Goal: Task Accomplishment & Management: Manage account settings

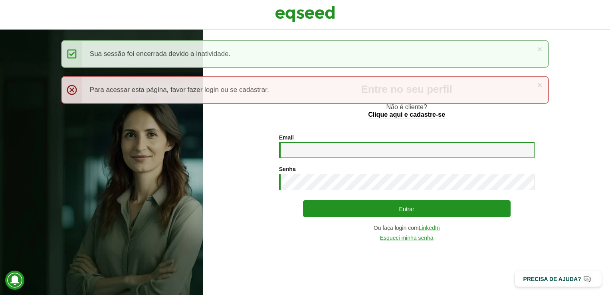
click at [361, 152] on input "Email *" at bounding box center [406, 150] width 255 height 16
type input "**********"
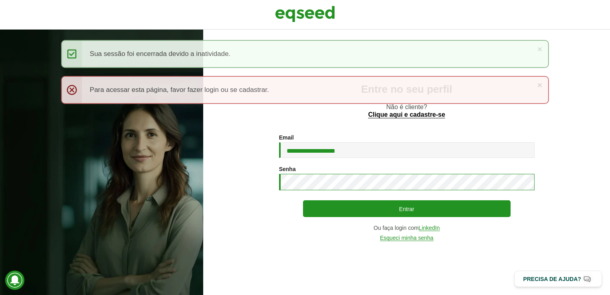
click at [303, 200] on button "Entrar" at bounding box center [407, 208] width 208 height 17
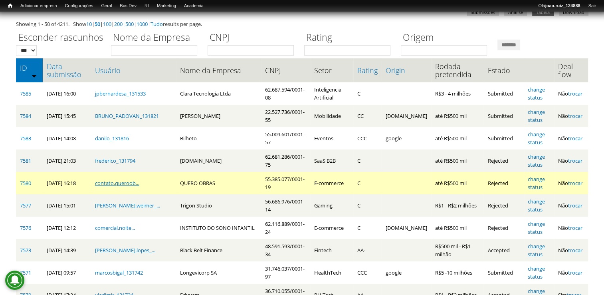
scroll to position [80, 0]
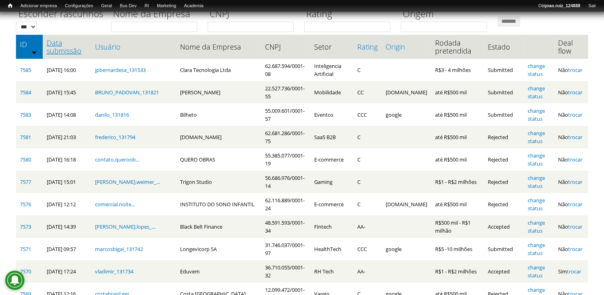
click at [51, 48] on link "Data submissão" at bounding box center [67, 47] width 40 height 16
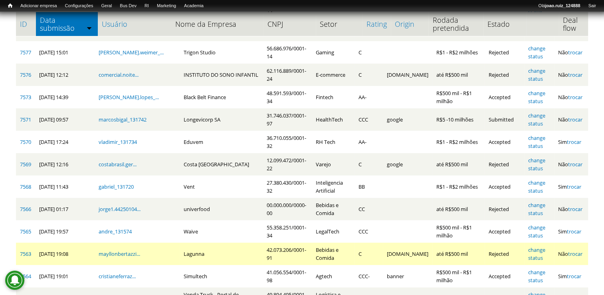
scroll to position [232, 0]
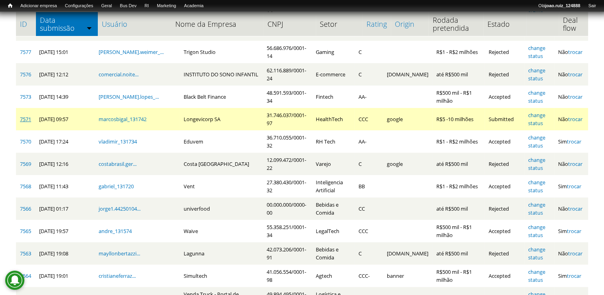
click at [26, 119] on link "7571" at bounding box center [25, 118] width 11 height 7
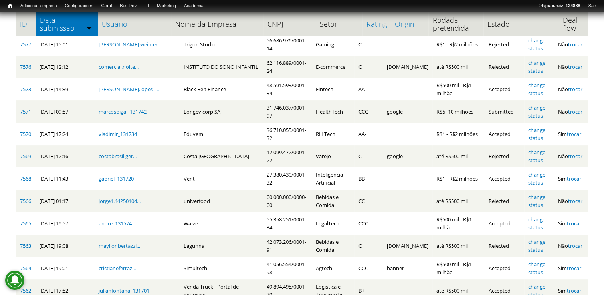
scroll to position [160, 0]
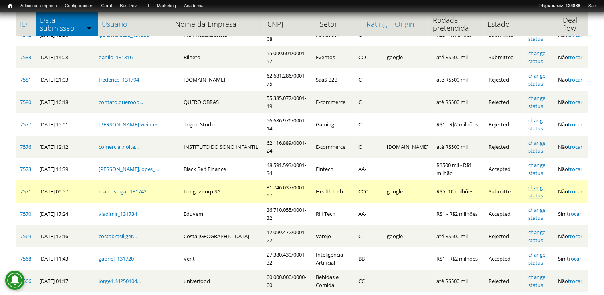
click at [543, 188] on link "change status" at bounding box center [536, 191] width 17 height 15
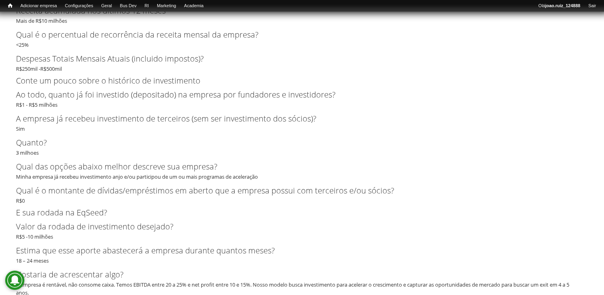
scroll to position [2554, 0]
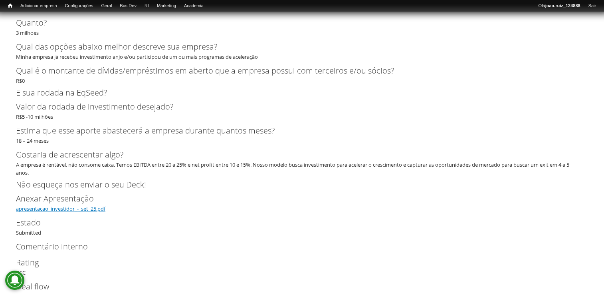
click at [95, 209] on link "apresentacao_investidor_-_set_25.pdf" at bounding box center [60, 208] width 89 height 7
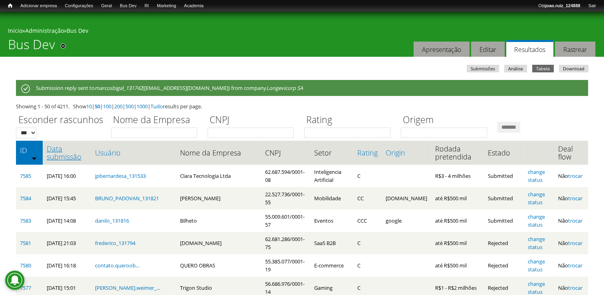
click at [75, 160] on link "Data submissão" at bounding box center [67, 152] width 40 height 16
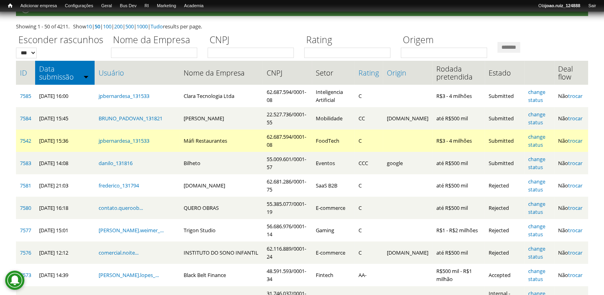
scroll to position [80, 0]
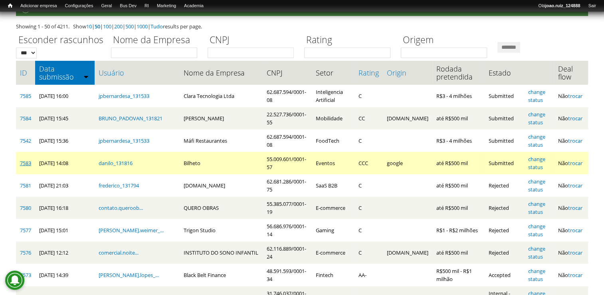
click at [27, 162] on link "7583" at bounding box center [25, 162] width 11 height 7
click at [27, 165] on link "7583" at bounding box center [25, 162] width 11 height 7
click at [540, 162] on link "change status" at bounding box center [536, 162] width 17 height 15
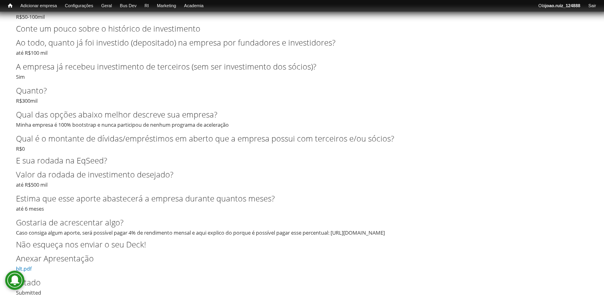
scroll to position [1705, 0]
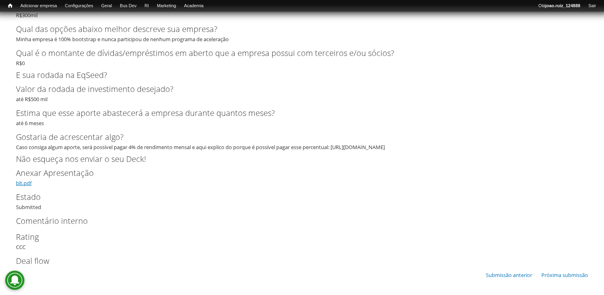
click at [18, 182] on link "blt.pdf" at bounding box center [24, 182] width 16 height 7
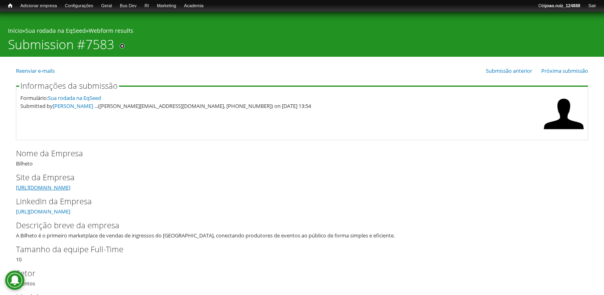
click at [69, 189] on link "https://www.bilheto.com.br" at bounding box center [43, 187] width 54 height 7
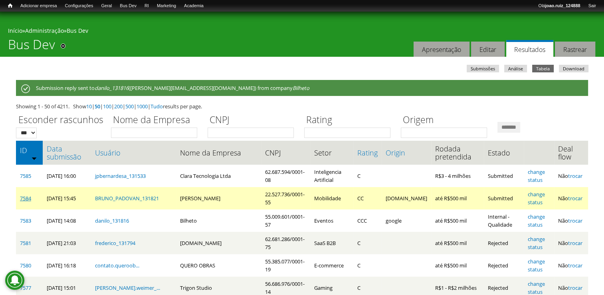
click at [28, 196] on link "7584" at bounding box center [25, 197] width 11 height 7
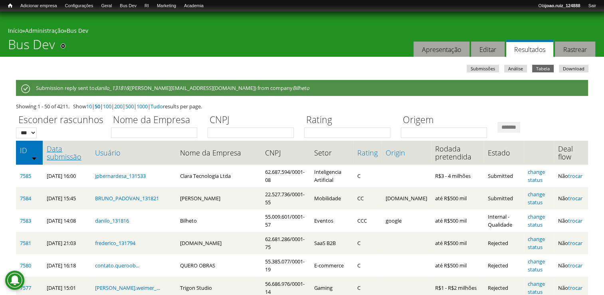
click at [61, 154] on link "Data submissão" at bounding box center [67, 152] width 40 height 16
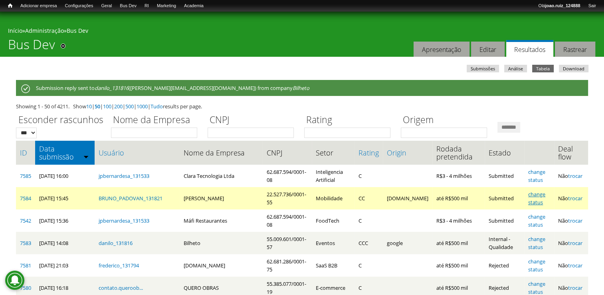
click at [539, 192] on link "change status" at bounding box center [536, 197] width 17 height 15
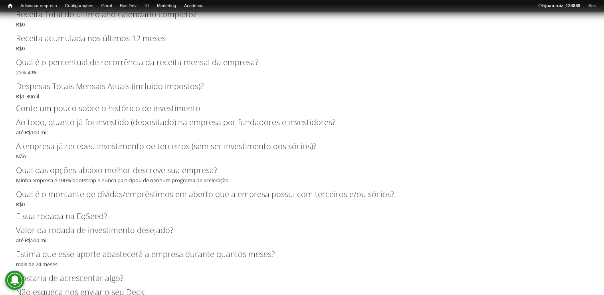
scroll to position [1118, 0]
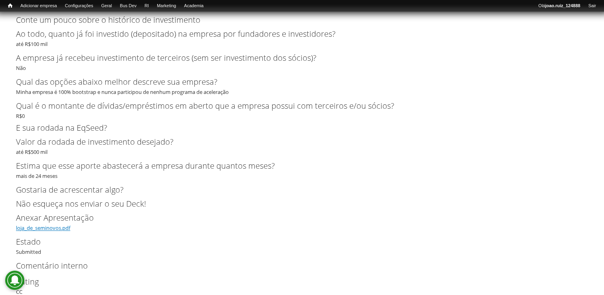
click at [57, 227] on link "loja_de_seminovos.pdf" at bounding box center [43, 227] width 54 height 7
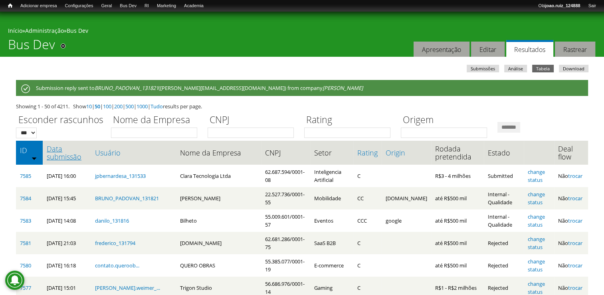
click at [67, 158] on link "Data submissão" at bounding box center [67, 152] width 40 height 16
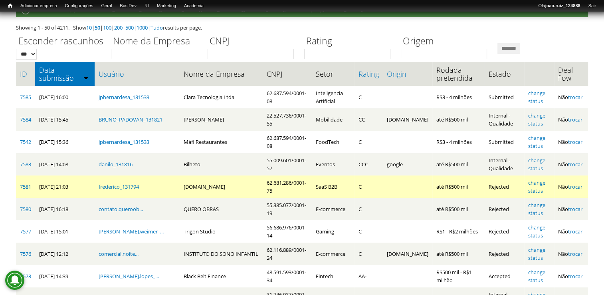
scroll to position [80, 0]
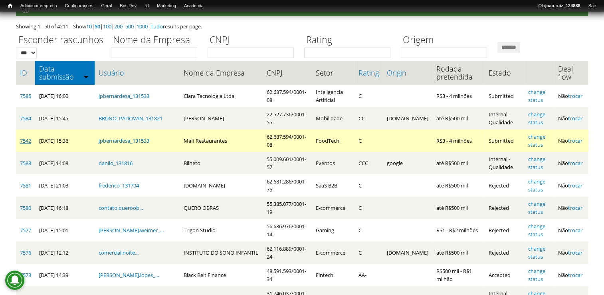
click at [24, 140] on link "7542" at bounding box center [25, 140] width 11 height 7
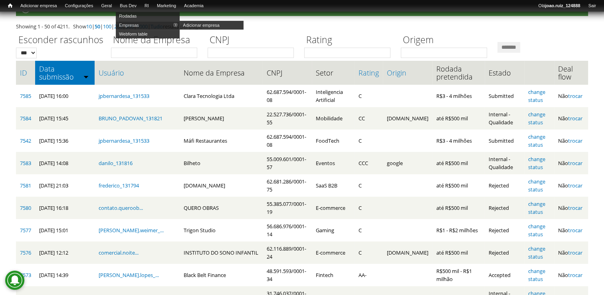
click at [141, 26] on link "Empresas" at bounding box center [148, 25] width 64 height 9
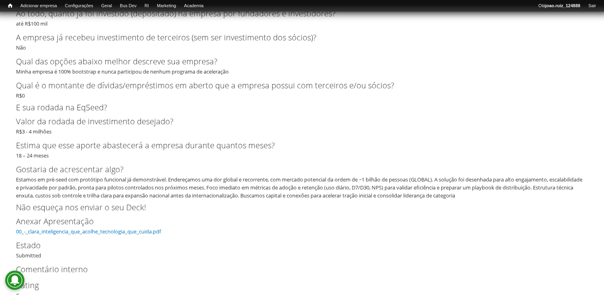
scroll to position [979, 0]
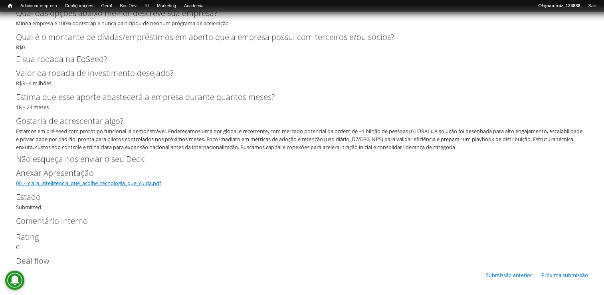
click at [153, 181] on link "00_-_clara_inteligencia_que_acolhe_tecnologia_que_cuida.pdf" at bounding box center [88, 182] width 145 height 7
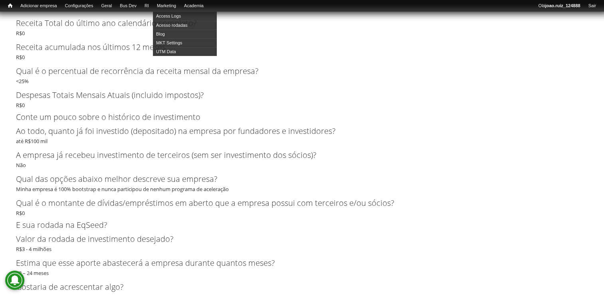
scroll to position [779, 0]
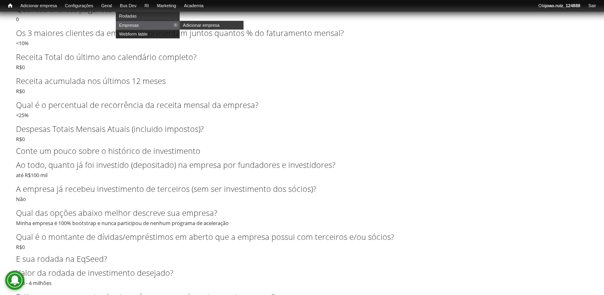
click at [146, 32] on link "Webform table" at bounding box center [148, 34] width 64 height 9
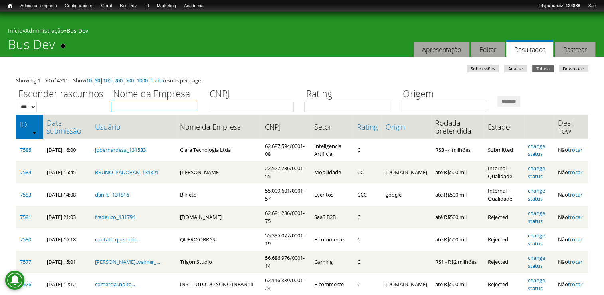
click at [158, 111] on input "Nome da Empresa" at bounding box center [154, 106] width 86 height 10
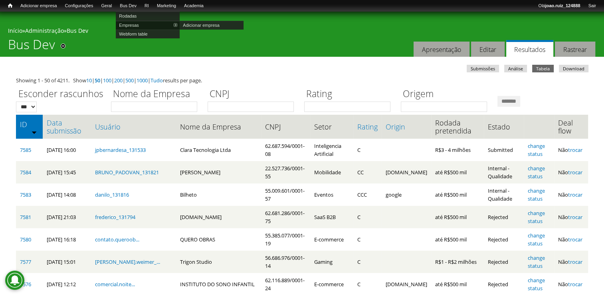
click at [146, 26] on link "Empresas" at bounding box center [148, 25] width 64 height 9
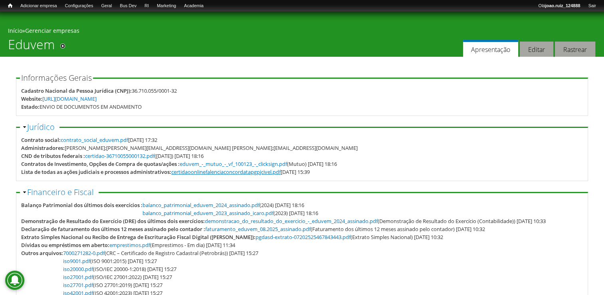
scroll to position [80, 0]
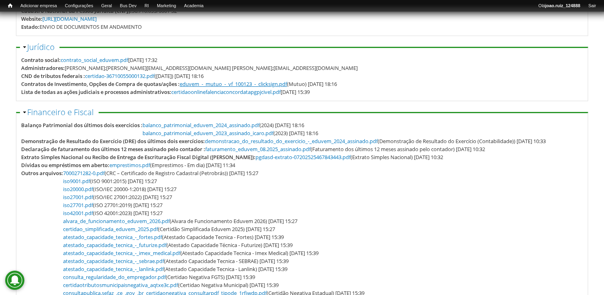
click at [249, 86] on link "eduvem_-_mutuo_-_vf_100123_-_clicksign.pdf" at bounding box center [233, 83] width 107 height 7
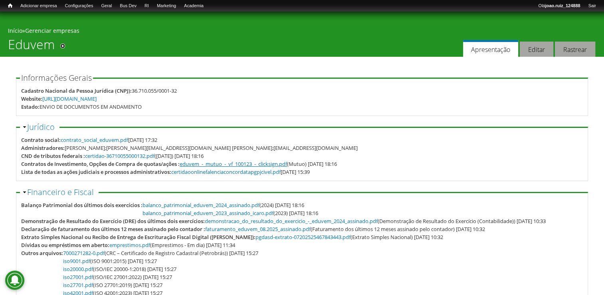
click at [245, 162] on link "eduvem_-_mutuo_-_vf_100123_-_clicksign.pdf" at bounding box center [233, 163] width 107 height 7
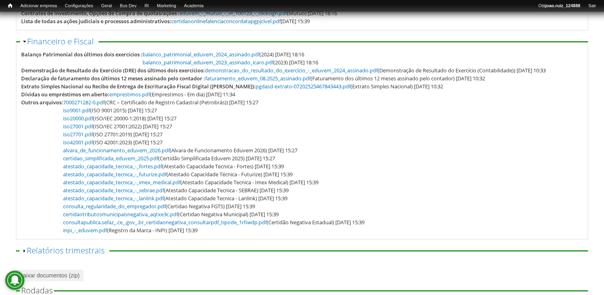
scroll to position [200, 0]
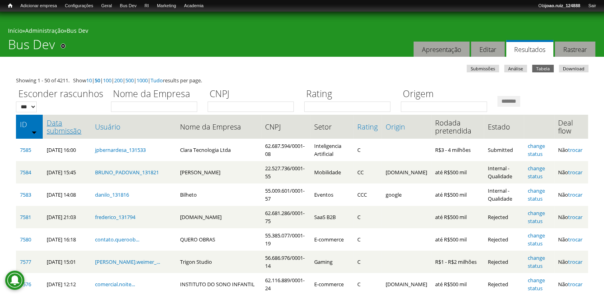
click at [57, 127] on link "Data submissão" at bounding box center [67, 127] width 40 height 16
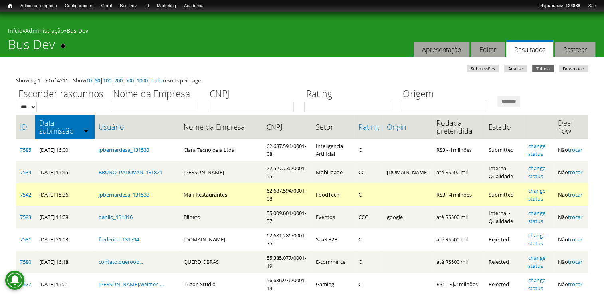
scroll to position [40, 0]
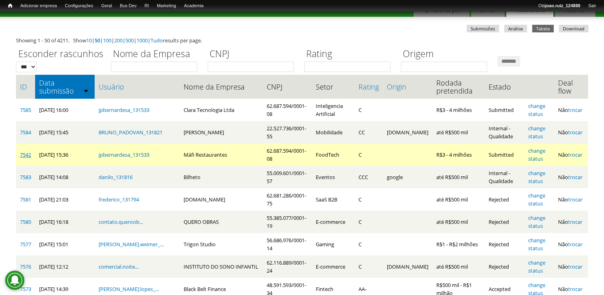
click at [29, 157] on link "7542" at bounding box center [25, 154] width 11 height 7
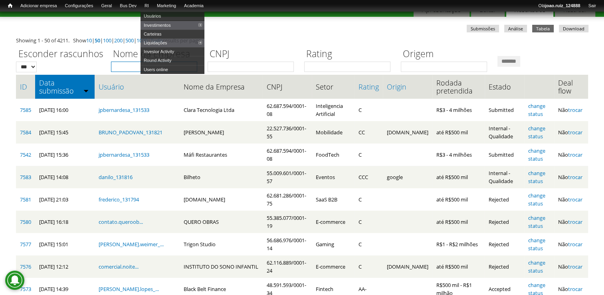
click at [136, 67] on input "Nome da Empresa" at bounding box center [154, 66] width 86 height 10
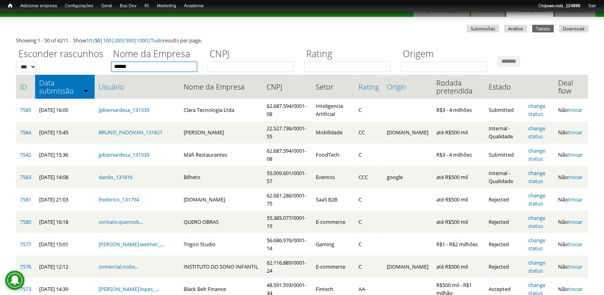
type input "*****"
click at [497, 56] on input "*******" at bounding box center [508, 61] width 23 height 11
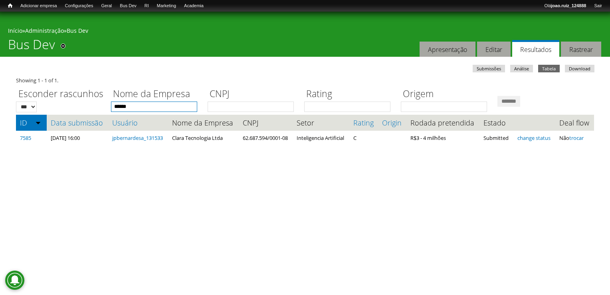
drag, startPoint x: 153, startPoint y: 108, endPoint x: 66, endPoint y: 89, distance: 89.3
click at [66, 89] on div "Esconder rascunhos *** *** Nome da Empresa ***** CNPJ Rating Origem *******" at bounding box center [305, 98] width 578 height 28
click at [497, 96] on input "*******" at bounding box center [508, 101] width 23 height 11
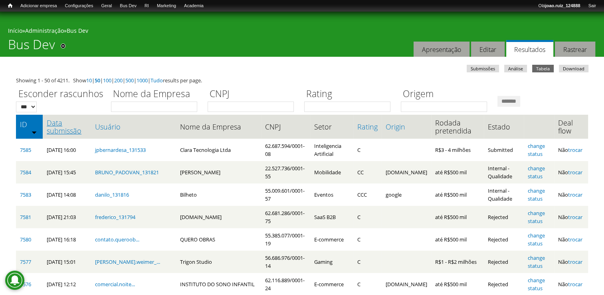
click at [69, 130] on link "Data submissão" at bounding box center [67, 127] width 40 height 16
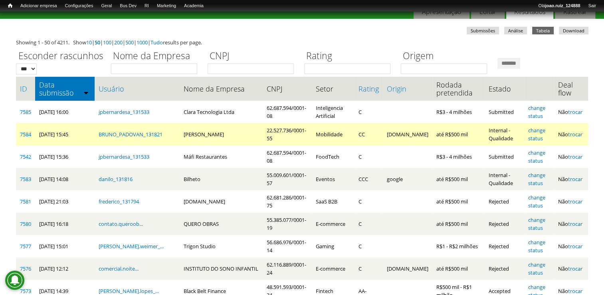
scroll to position [40, 0]
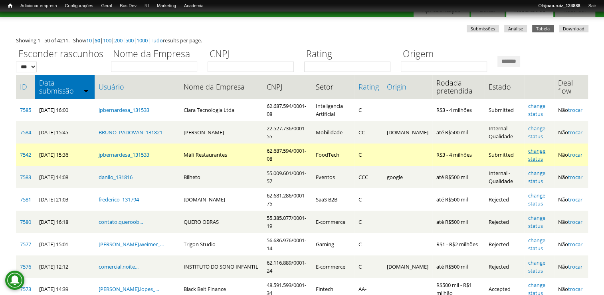
click at [538, 148] on link "change status" at bounding box center [536, 154] width 17 height 15
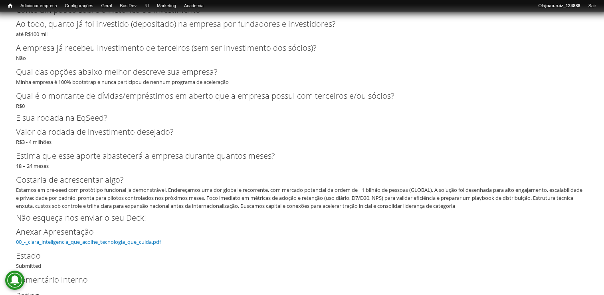
scroll to position [979, 0]
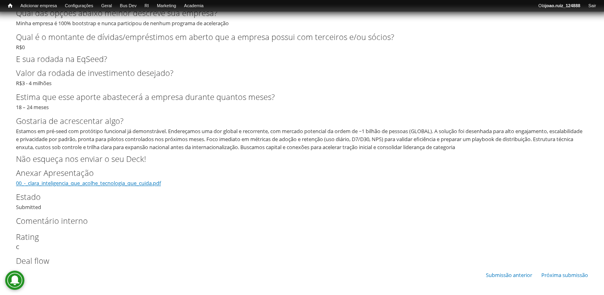
click at [131, 183] on link "00_-_clara_inteligencia_que_acolhe_tecnologia_que_cuida.pdf" at bounding box center [88, 182] width 145 height 7
click at [49, 184] on link "00_-_clara_inteligencia_que_acolhe_tecnologia_que_cuida.pdf" at bounding box center [88, 182] width 145 height 7
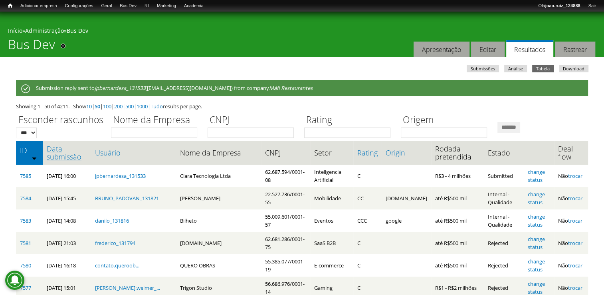
click at [65, 151] on link "Data submissão" at bounding box center [67, 152] width 40 height 16
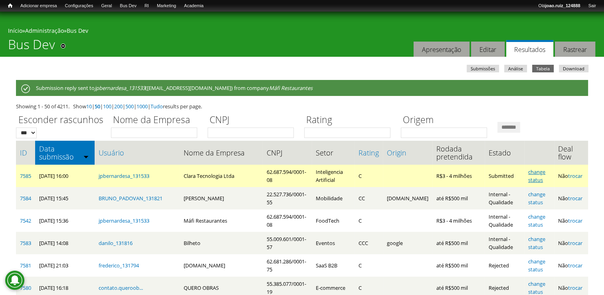
click at [540, 168] on link "change status" at bounding box center [536, 175] width 17 height 15
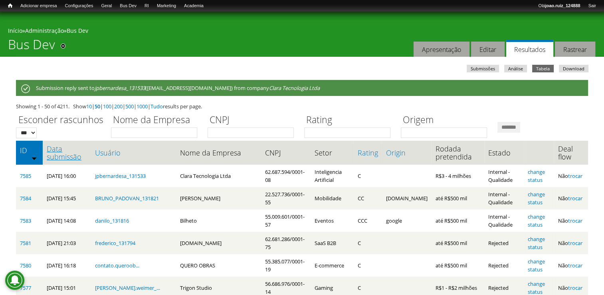
click at [71, 150] on link "Data submissão" at bounding box center [67, 152] width 40 height 16
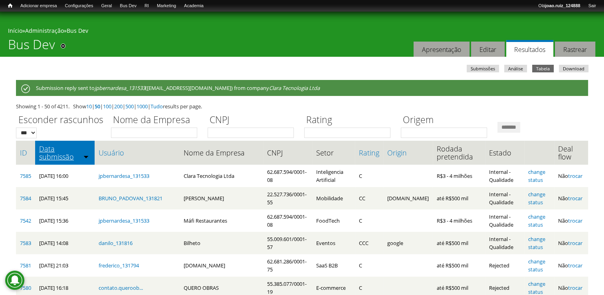
click at [69, 156] on link "Data submissão" at bounding box center [64, 152] width 51 height 16
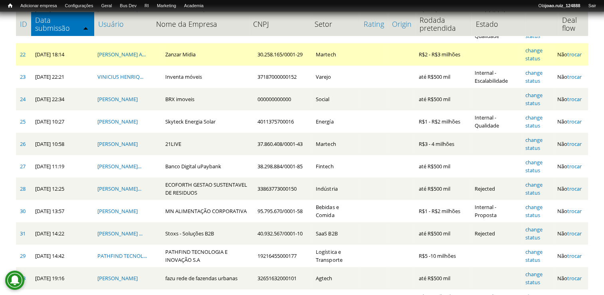
scroll to position [337, 0]
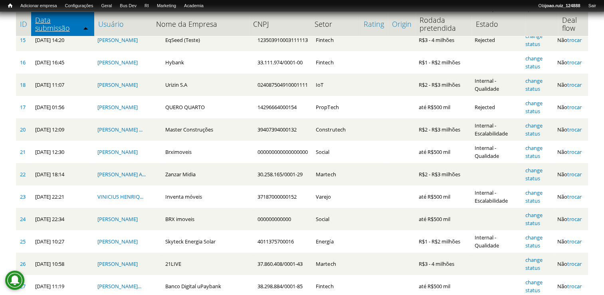
click at [53, 28] on link "Data submissão" at bounding box center [62, 24] width 55 height 16
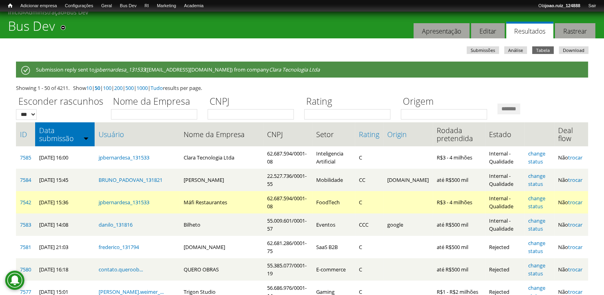
scroll to position [98, 0]
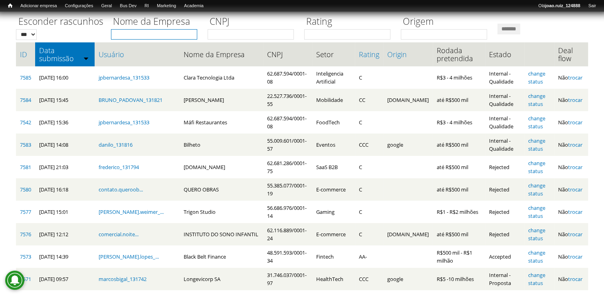
click at [160, 31] on input "Nome da Empresa" at bounding box center [154, 34] width 86 height 10
type input "***"
click at [497, 24] on input "*******" at bounding box center [508, 29] width 23 height 11
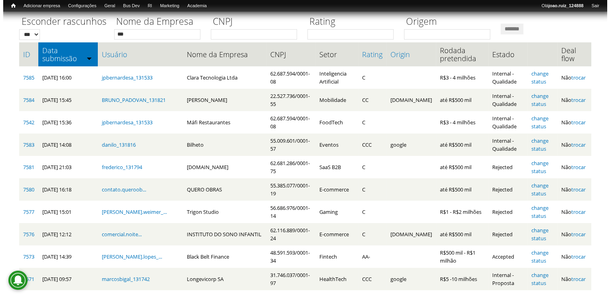
scroll to position [0, 0]
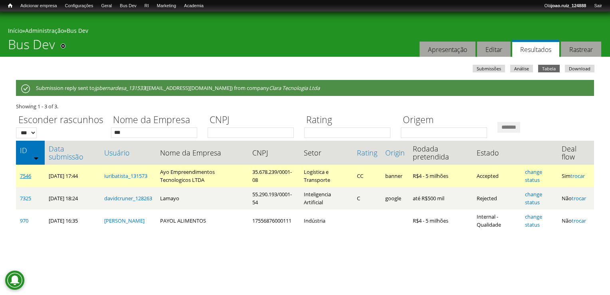
click at [21, 175] on link "7546" at bounding box center [25, 175] width 11 height 7
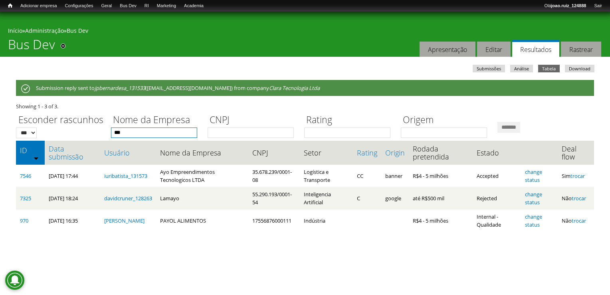
drag, startPoint x: 137, startPoint y: 130, endPoint x: 80, endPoint y: 136, distance: 56.9
click at [80, 136] on div "Esconder rascunhos *** *** Nome da Empresa *** CNPJ Rating Origem *******" at bounding box center [305, 124] width 578 height 28
type input "******"
click at [497, 122] on input "*******" at bounding box center [508, 127] width 23 height 11
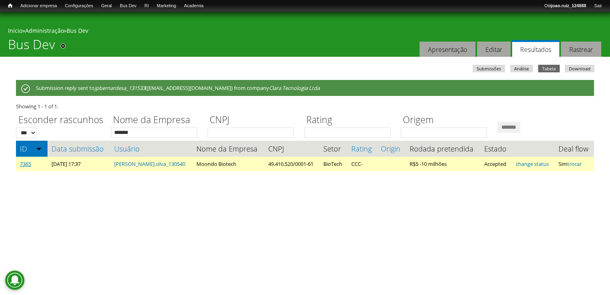
click at [22, 165] on link "7365" at bounding box center [25, 163] width 11 height 7
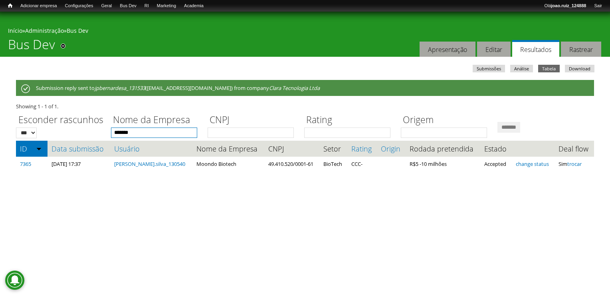
drag, startPoint x: 152, startPoint y: 135, endPoint x: 82, endPoint y: 126, distance: 70.4
click at [83, 127] on div "Esconder rascunhos *** *** Nome da Empresa ****** CNPJ Rating Origem *******" at bounding box center [305, 124] width 578 height 28
type input "**********"
click at [497, 122] on input "*******" at bounding box center [508, 127] width 23 height 11
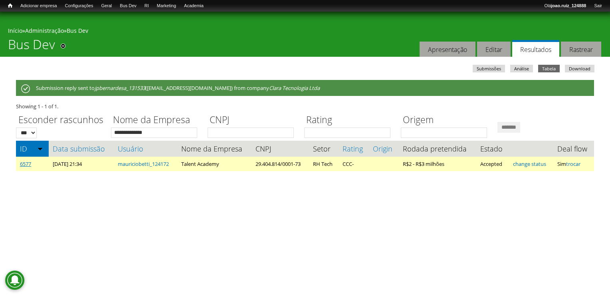
click at [21, 162] on link "6577" at bounding box center [25, 163] width 11 height 7
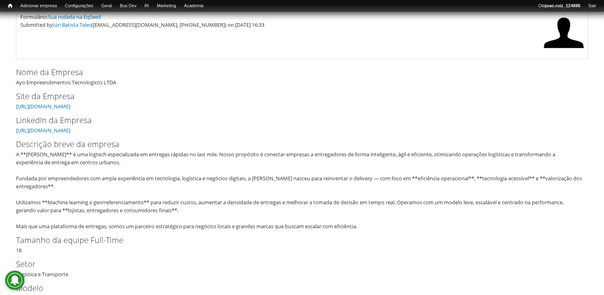
scroll to position [120, 0]
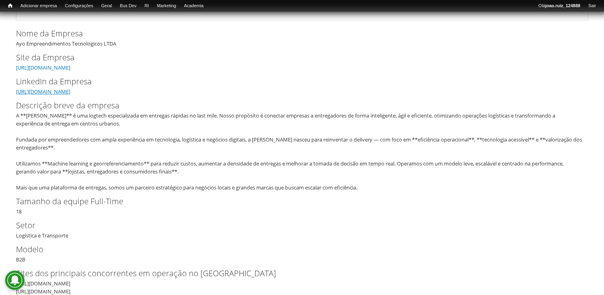
click at [70, 91] on link "[URL][DOMAIN_NAME]" at bounding box center [43, 91] width 54 height 7
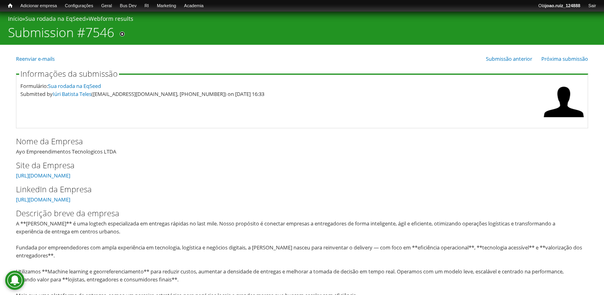
scroll to position [0, 0]
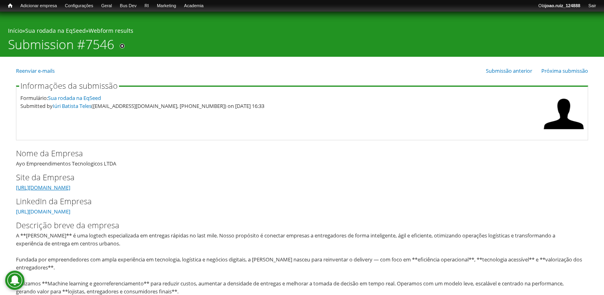
click at [57, 185] on link "[URL][DOMAIN_NAME]" at bounding box center [43, 187] width 54 height 7
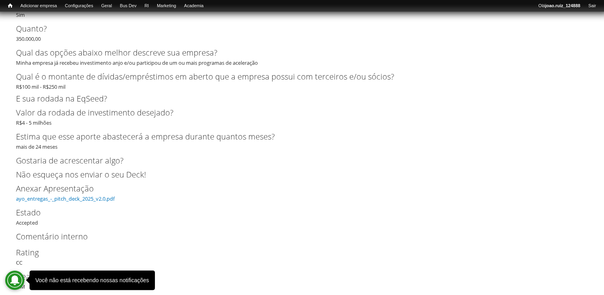
scroll to position [2025, 0]
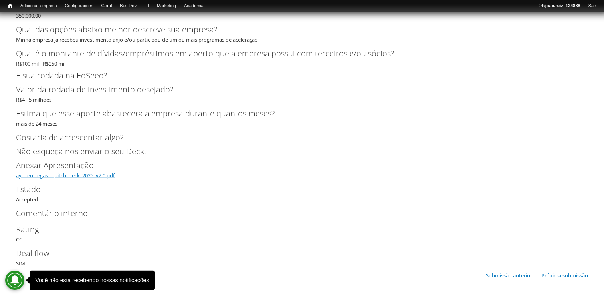
click at [94, 176] on link "ayo_entregas_-_pitch_deck_2025_v2.0.pdf" at bounding box center [65, 175] width 99 height 7
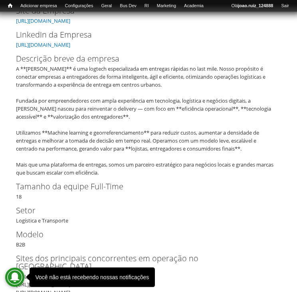
scroll to position [0, 0]
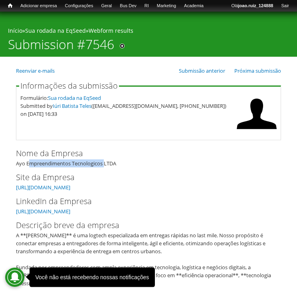
drag, startPoint x: 26, startPoint y: 162, endPoint x: 103, endPoint y: 166, distance: 76.4
click at [103, 166] on div "Nome da Empresa Ayo Empreendimentos Tecnologicos LTDA" at bounding box center [148, 157] width 265 height 20
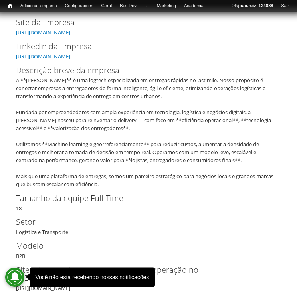
scroll to position [200, 0]
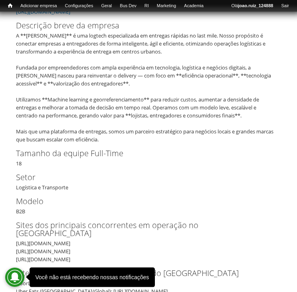
copy div "Empreendimentos Tecnologicos"
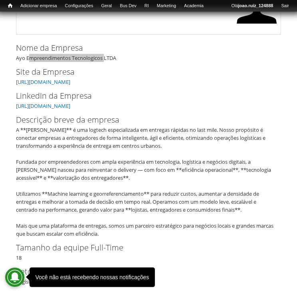
scroll to position [0, 0]
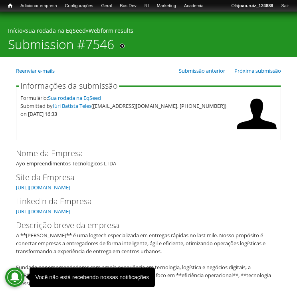
click at [241, 189] on div "Site da Empresa https://ayoapp.com.br/" at bounding box center [148, 181] width 265 height 20
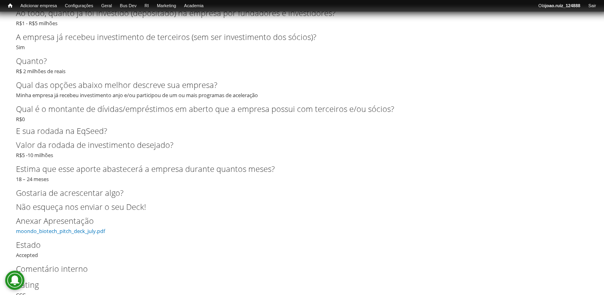
scroll to position [2404, 0]
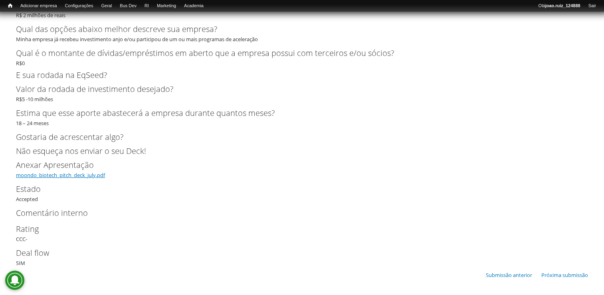
click at [99, 176] on link "moondo_biotech_pitch_deck_july.pdf" at bounding box center [60, 174] width 89 height 7
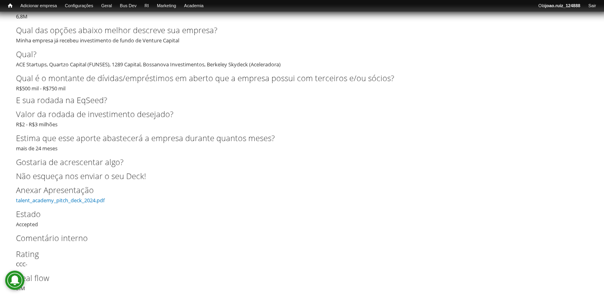
scroll to position [2609, 0]
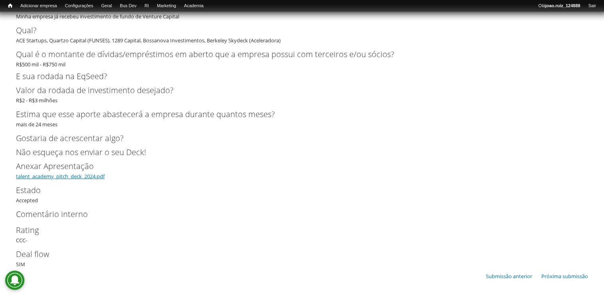
click at [83, 172] on link "talent_academy_pitch_deck_2024.pdf" at bounding box center [60, 175] width 89 height 7
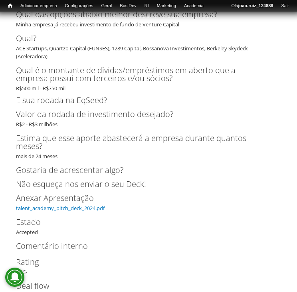
scroll to position [2664, 0]
